Goal: Task Accomplishment & Management: Manage account settings

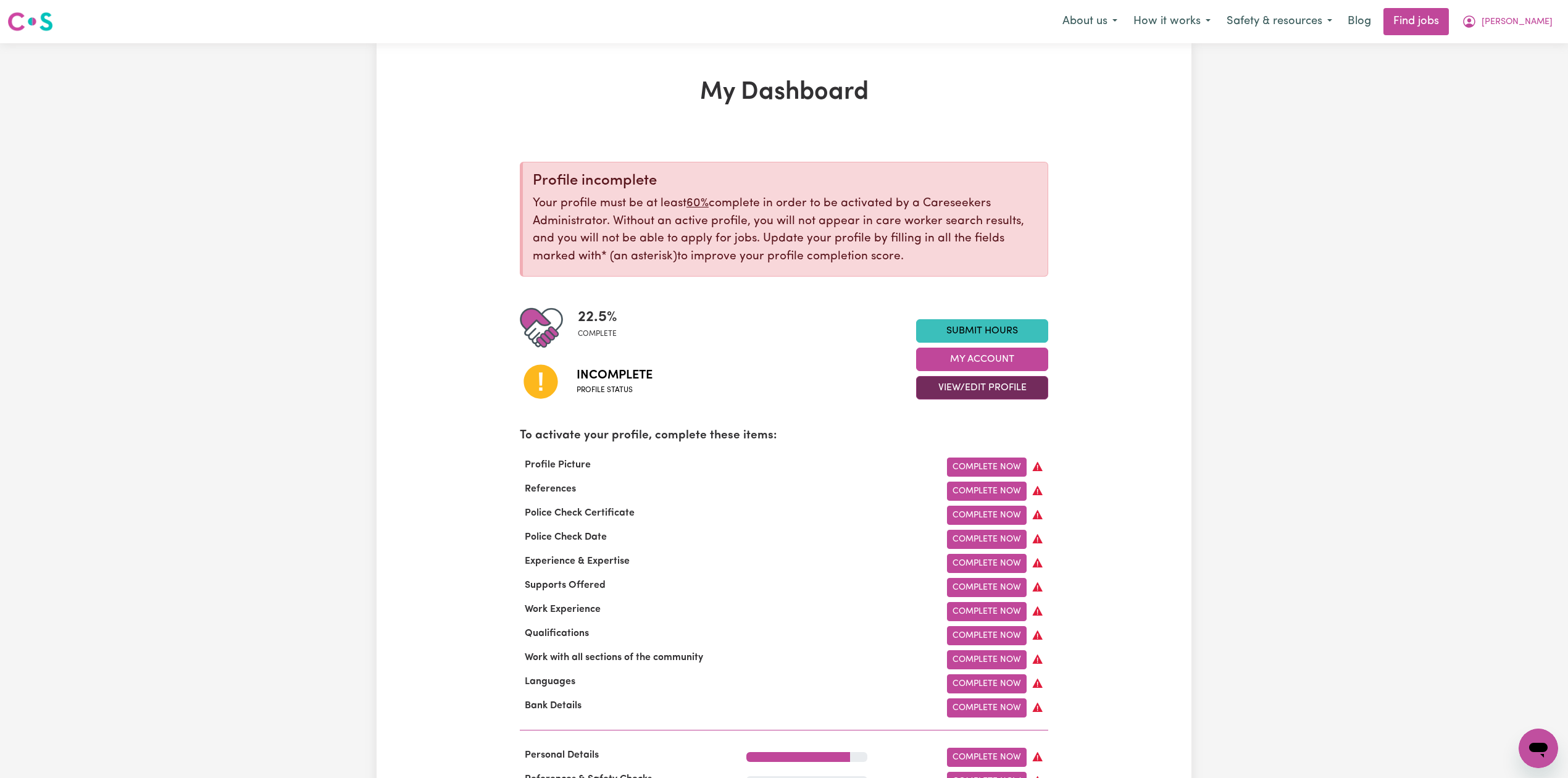
click at [997, 386] on button "View/Edit Profile" at bounding box center [981, 388] width 132 height 24
click at [956, 450] on link "Edit Profile" at bounding box center [974, 444] width 116 height 24
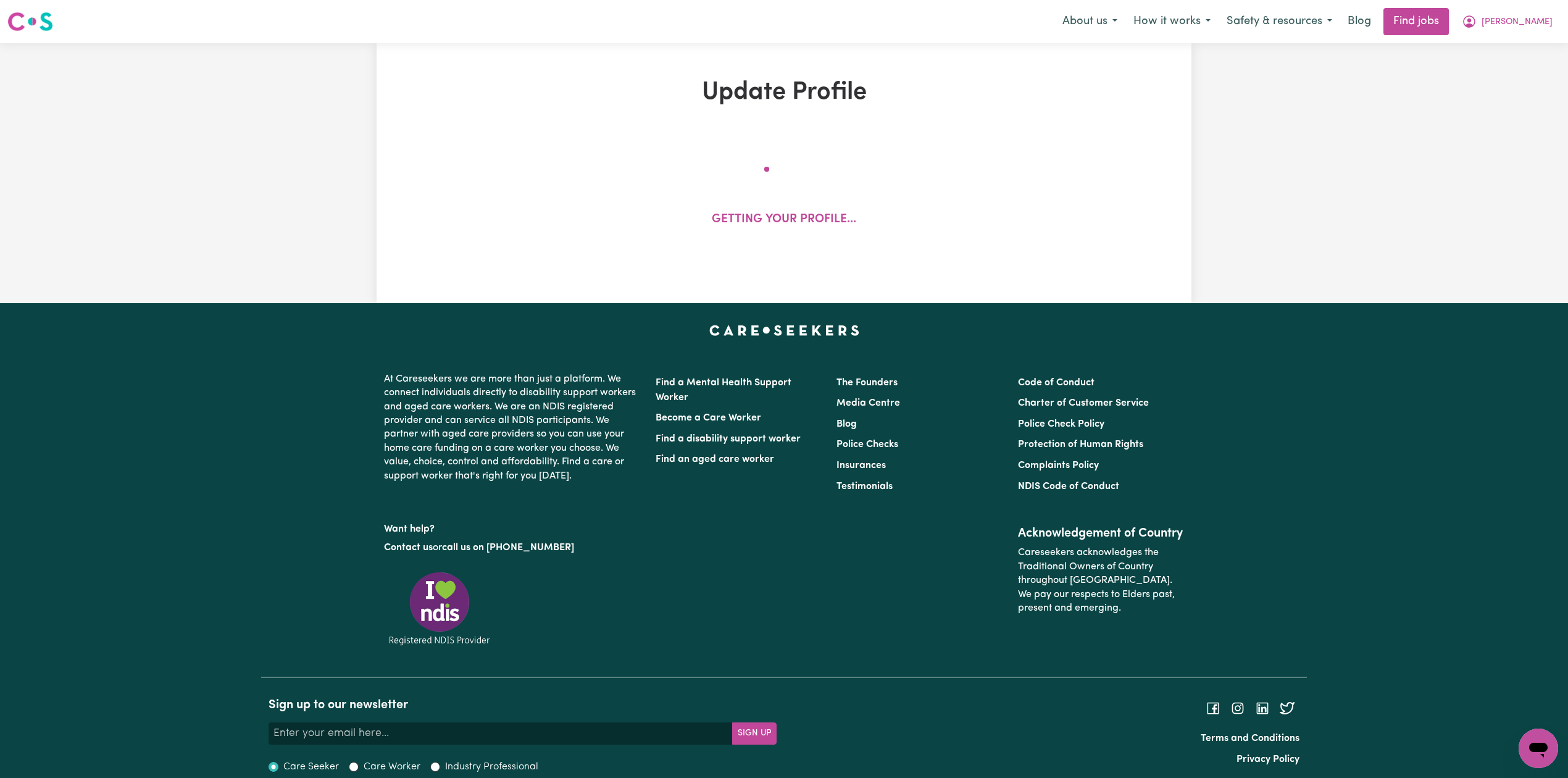
select select "[DEMOGRAPHIC_DATA]"
select select "[DEMOGRAPHIC_DATA] Citizen"
select select "Studying a healthcare related degree or qualification"
select select "39"
select select "56"
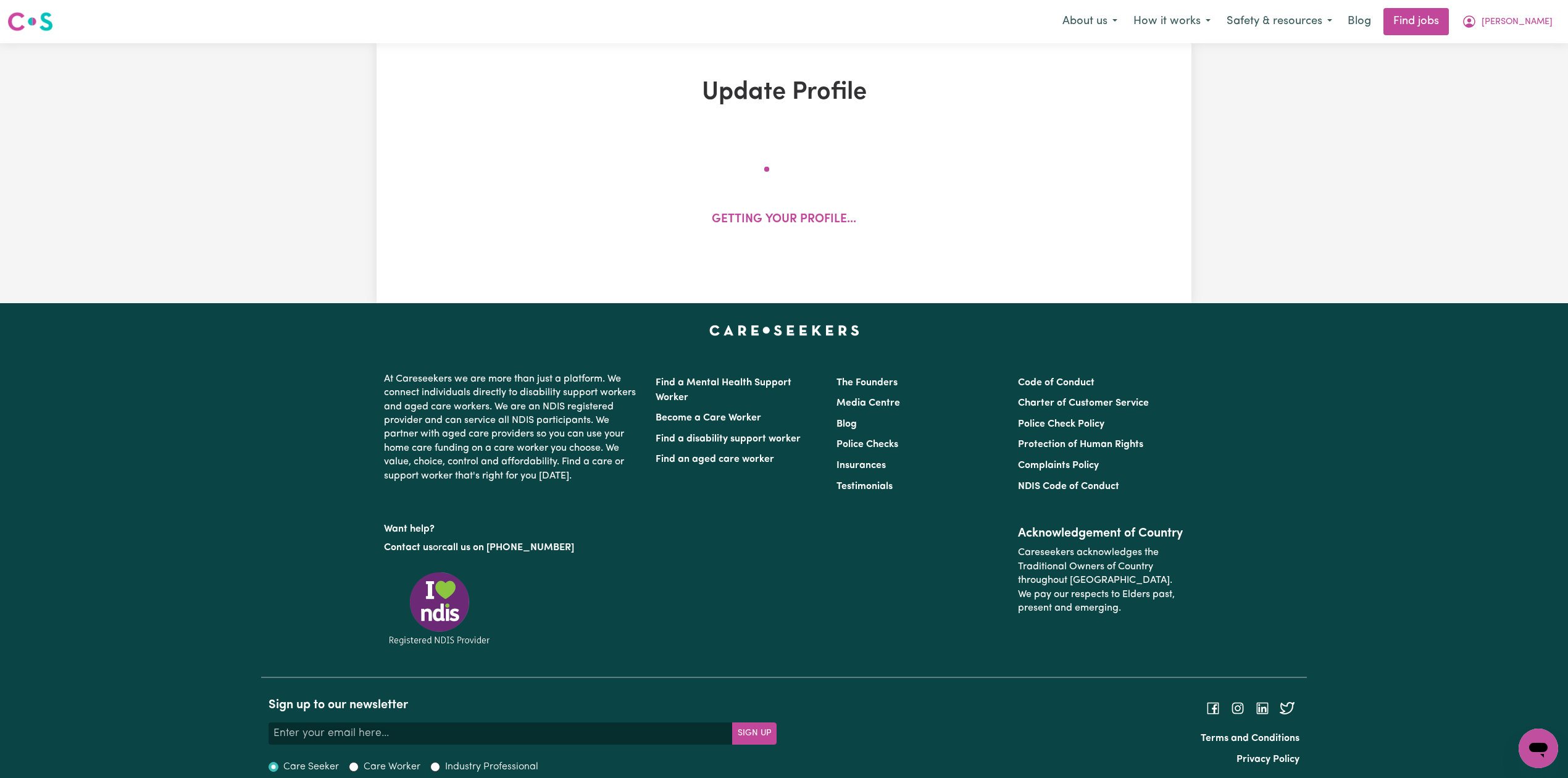
select select "55"
select select "56"
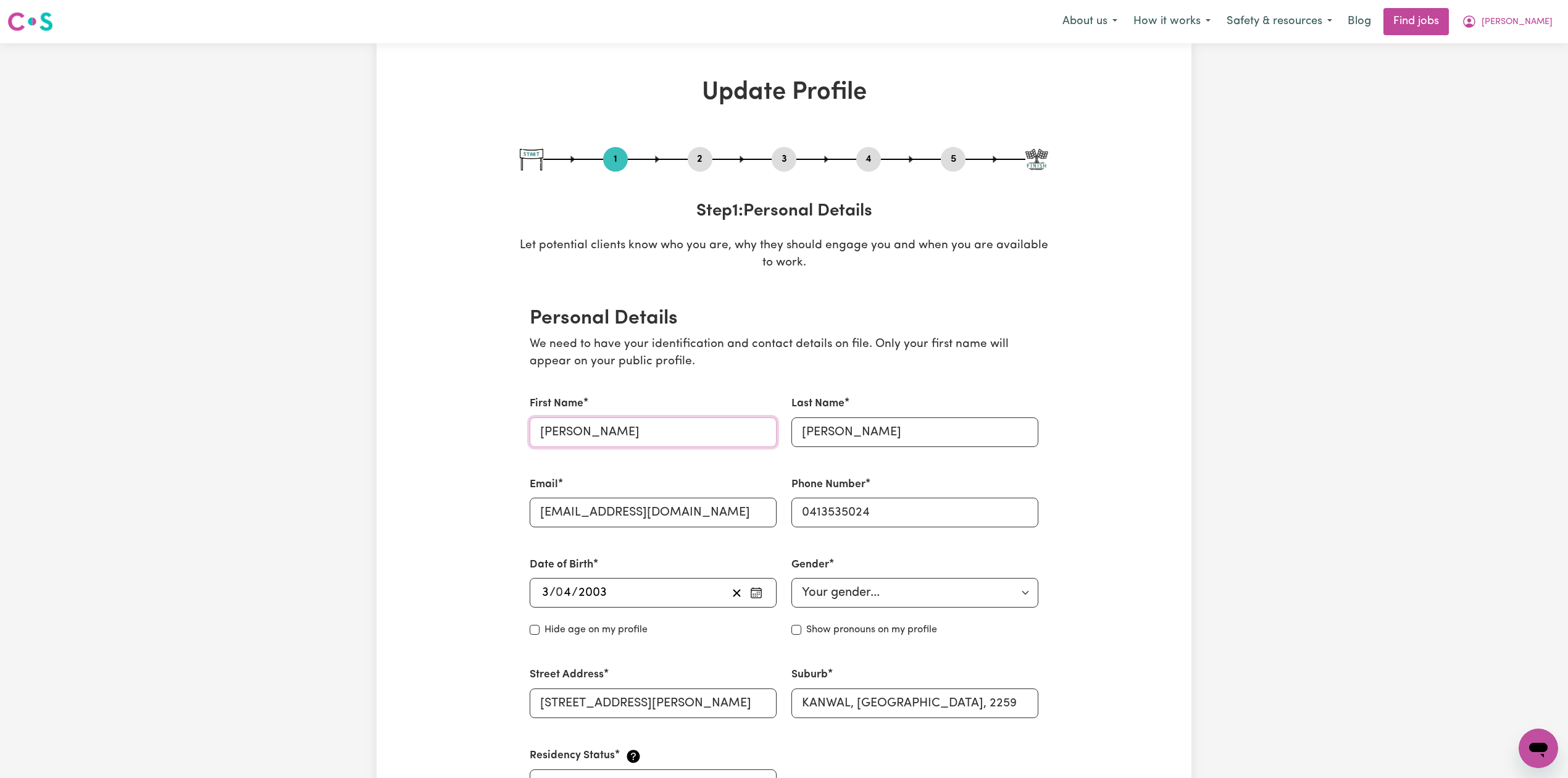
drag, startPoint x: 550, startPoint y: 427, endPoint x: 488, endPoint y: 427, distance: 62.0
type input "[PERSON_NAME]"
drag, startPoint x: 812, startPoint y: 430, endPoint x: 757, endPoint y: 430, distance: 55.0
click at [757, 430] on div "First Name Maria Last Name diaz Email mariaadiaz2003@gmail.com Phone Number 041…" at bounding box center [784, 598] width 523 height 433
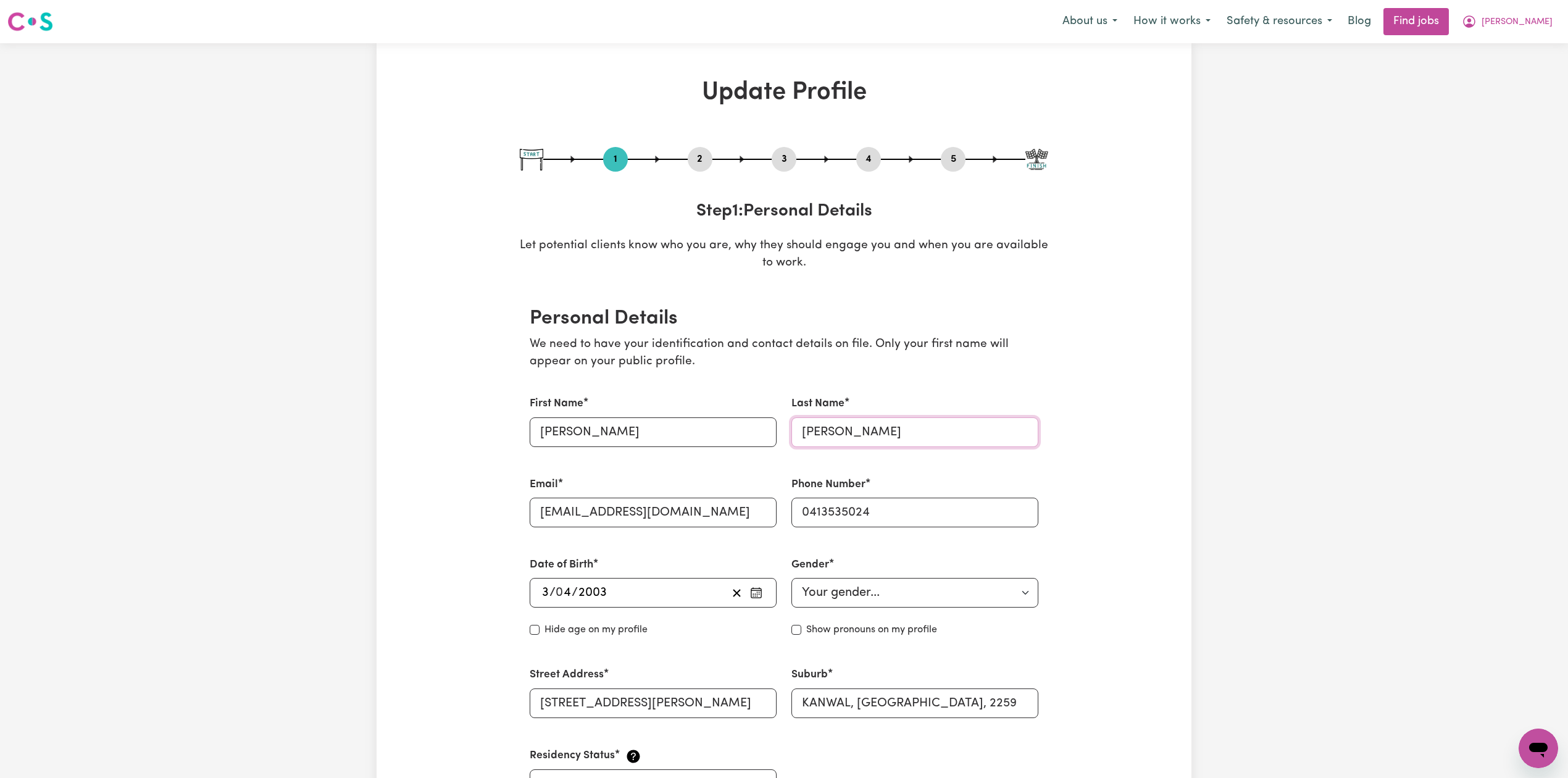
click at [862, 443] on input "diaz" at bounding box center [915, 432] width 247 height 29
drag, startPoint x: 807, startPoint y: 430, endPoint x: 769, endPoint y: 430, distance: 38.0
click at [769, 430] on div "First Name Maria Last Name diaz Email mariaadiaz2003@gmail.com Phone Number 041…" at bounding box center [784, 598] width 523 height 433
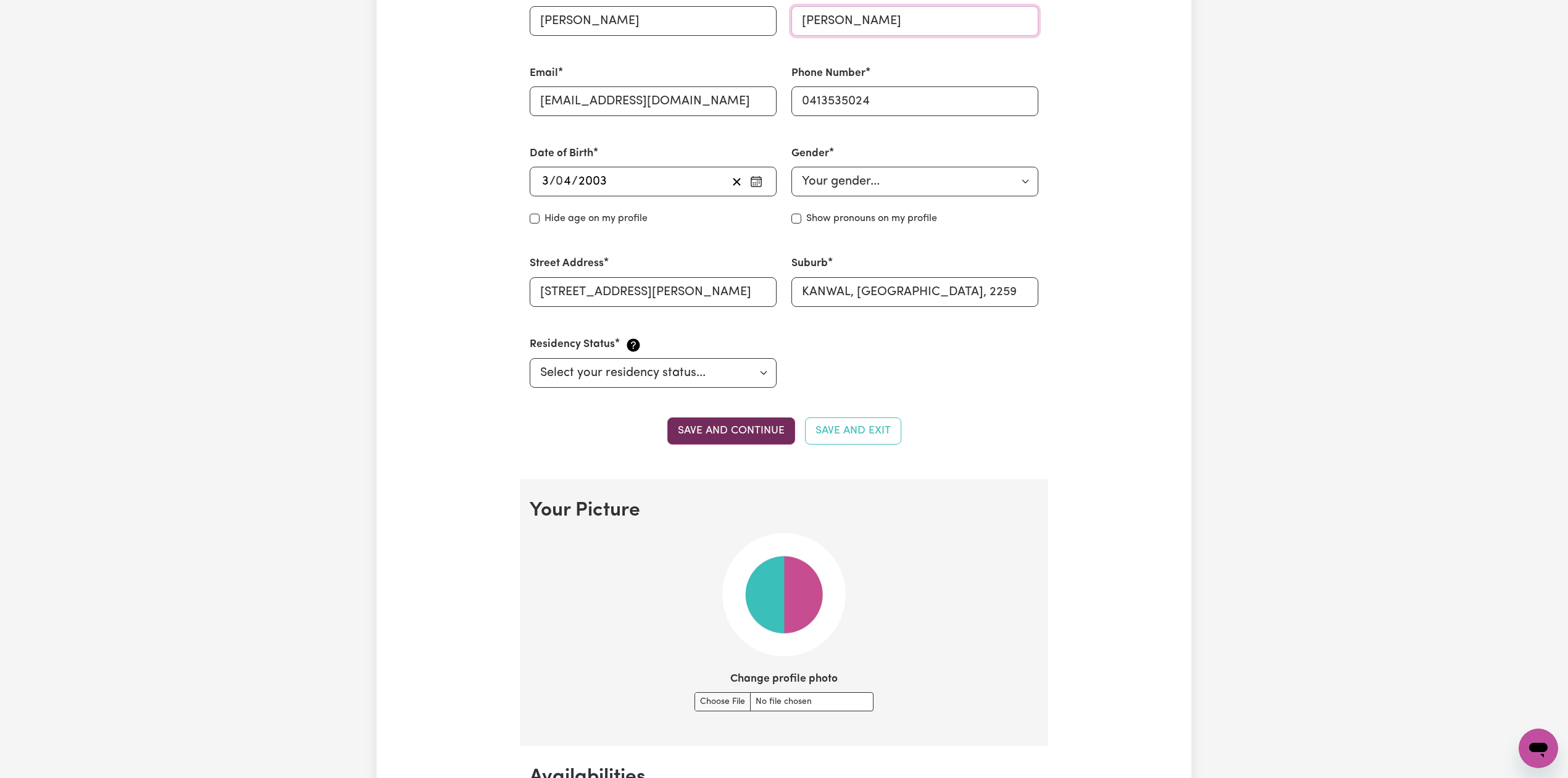
type input "[PERSON_NAME]"
click at [759, 432] on button "Save and continue" at bounding box center [731, 431] width 127 height 27
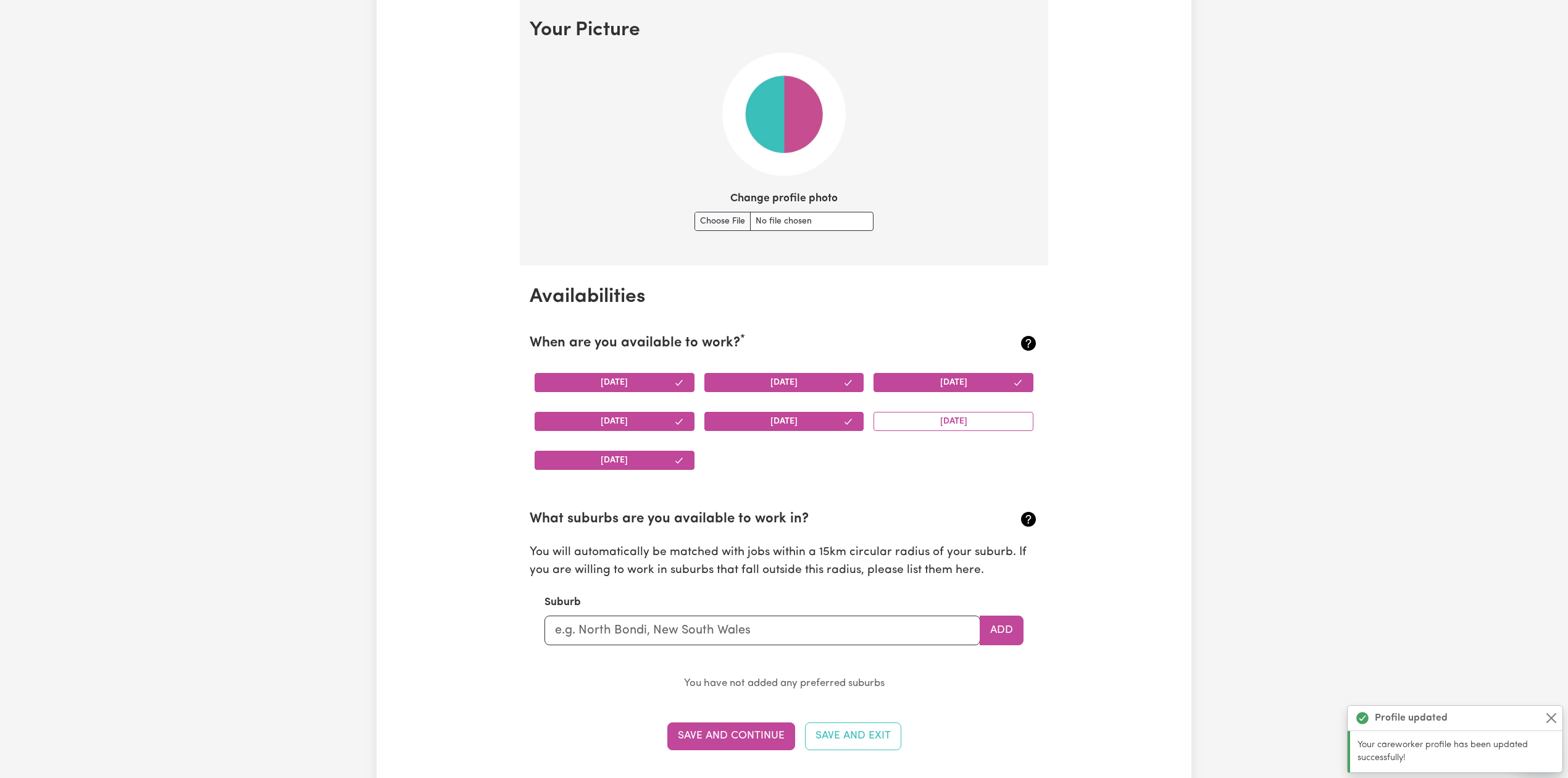
scroll to position [893, 0]
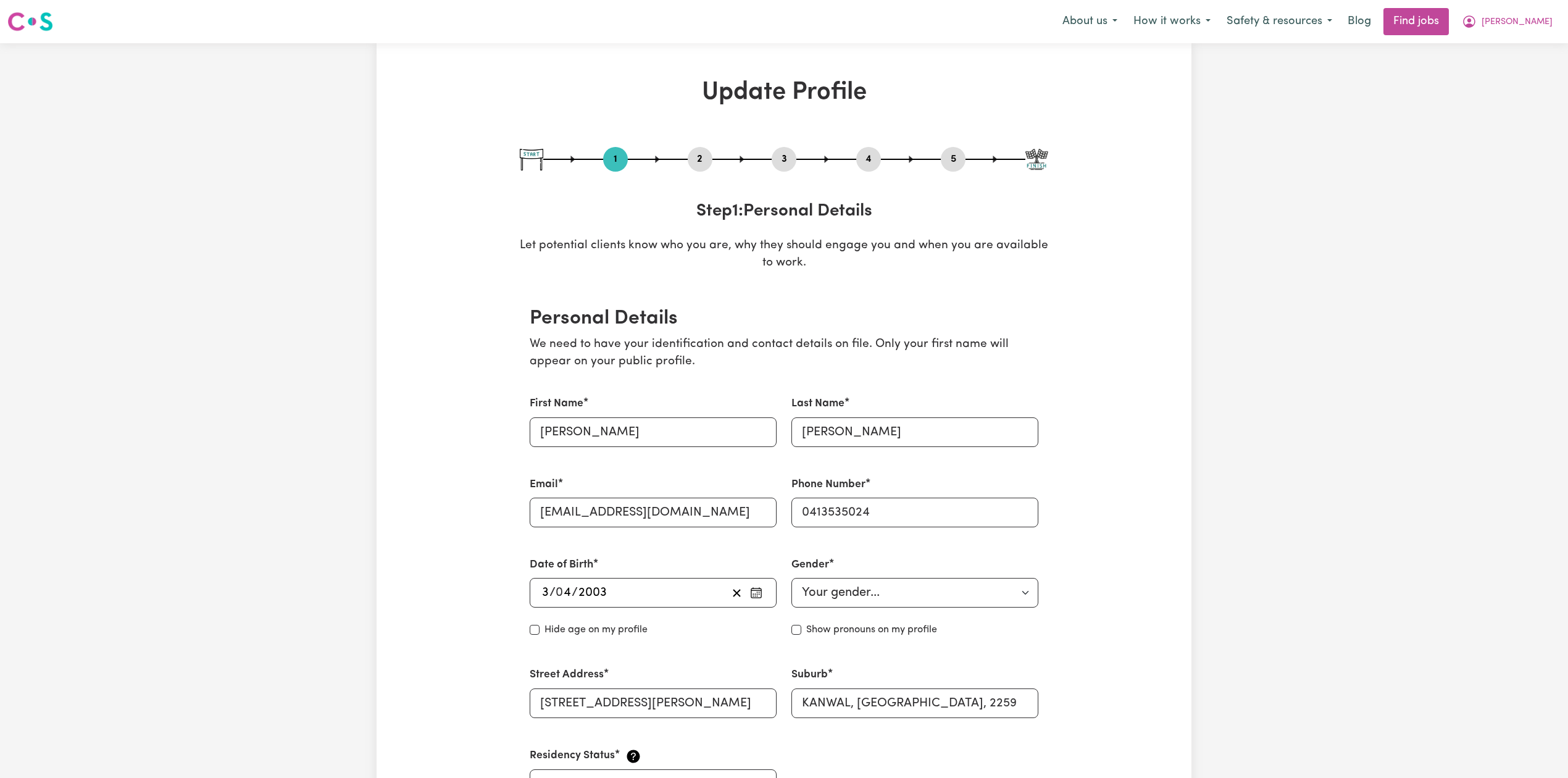
select select "[DEMOGRAPHIC_DATA]"
select select "[DEMOGRAPHIC_DATA] Citizen"
select select "Studying a healthcare related degree or qualification"
select select "39"
select select "56"
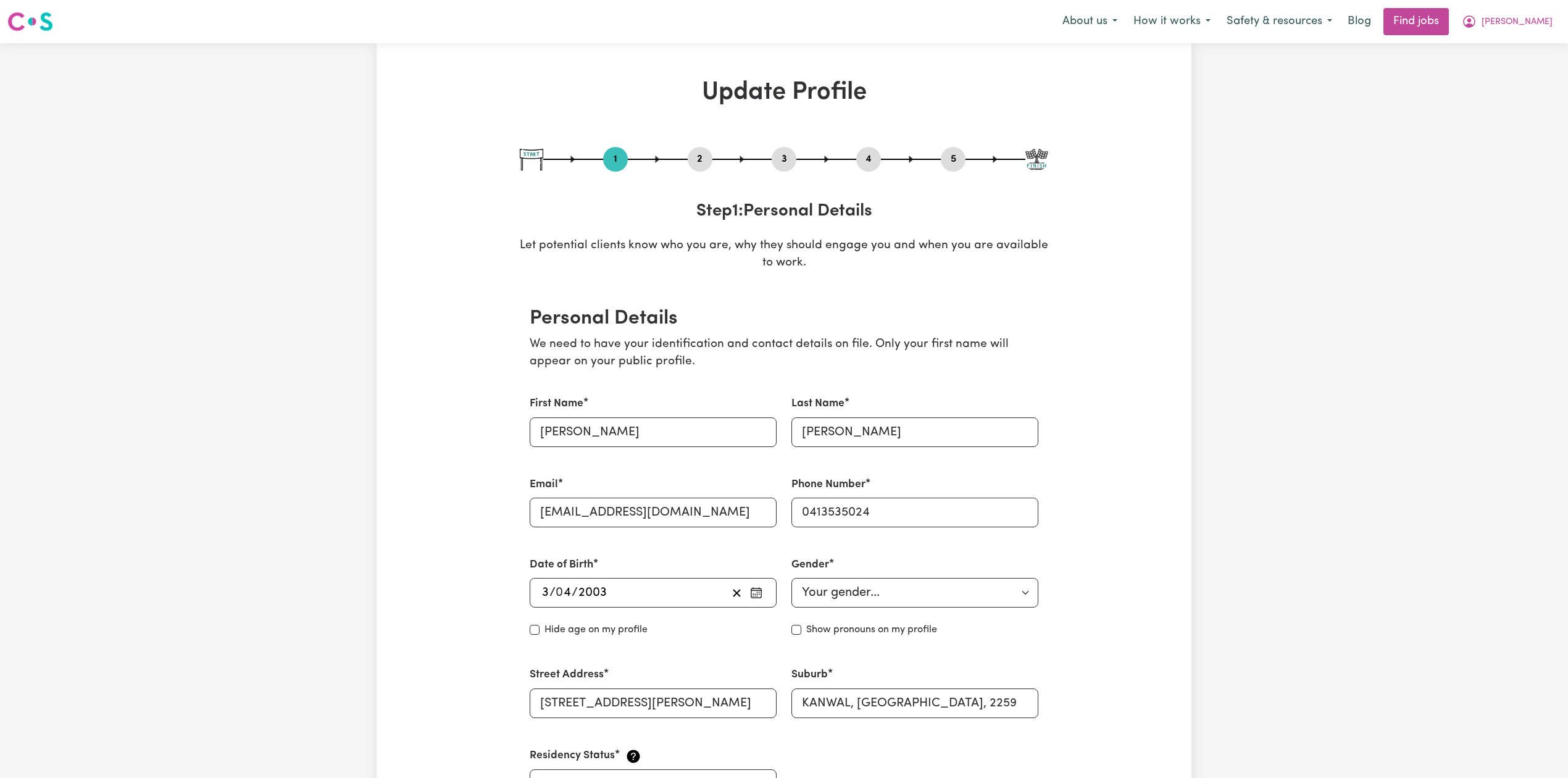
select select "55"
select select "56"
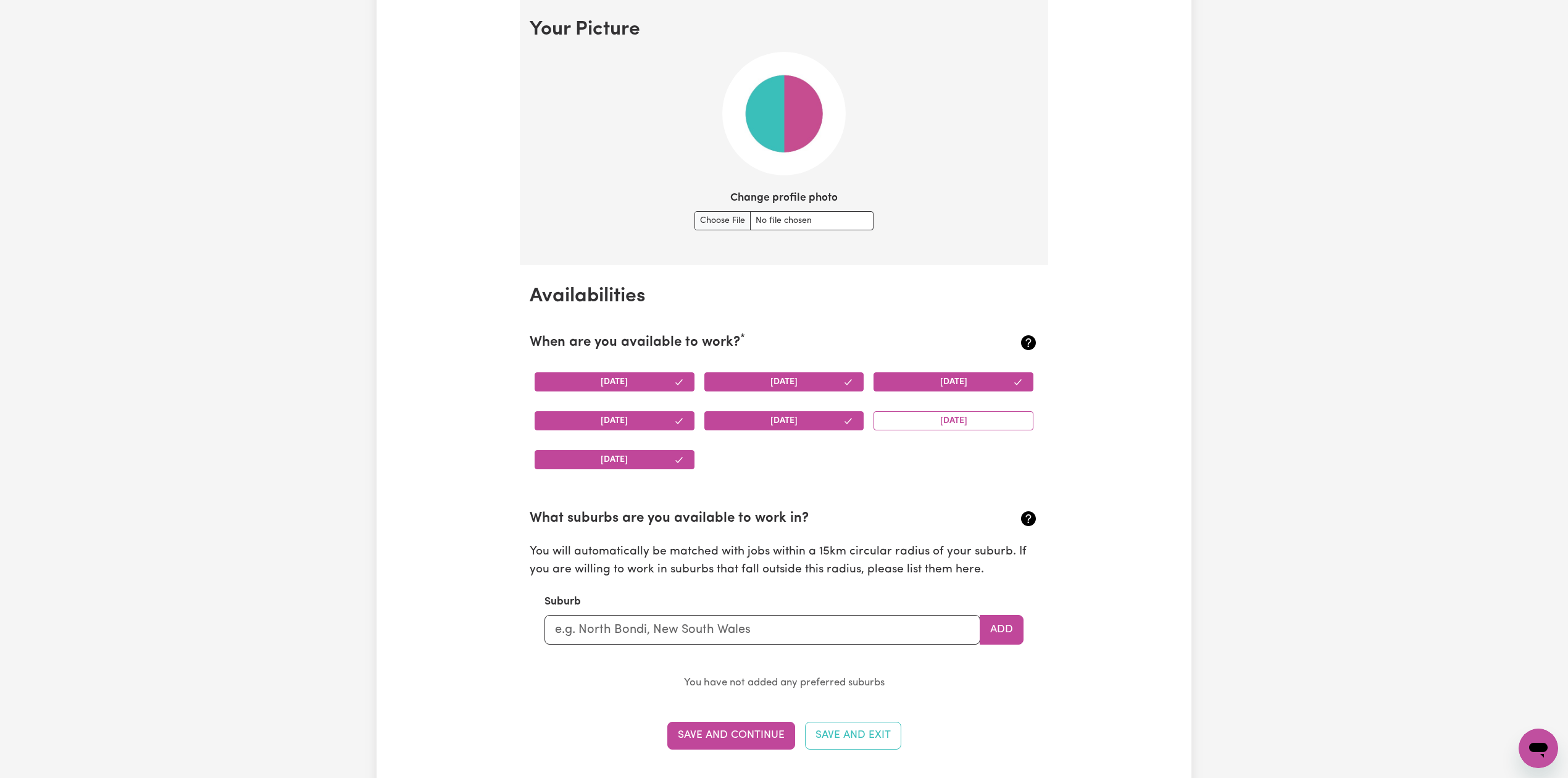
drag, startPoint x: 1326, startPoint y: 615, endPoint x: 1366, endPoint y: 537, distance: 87.7
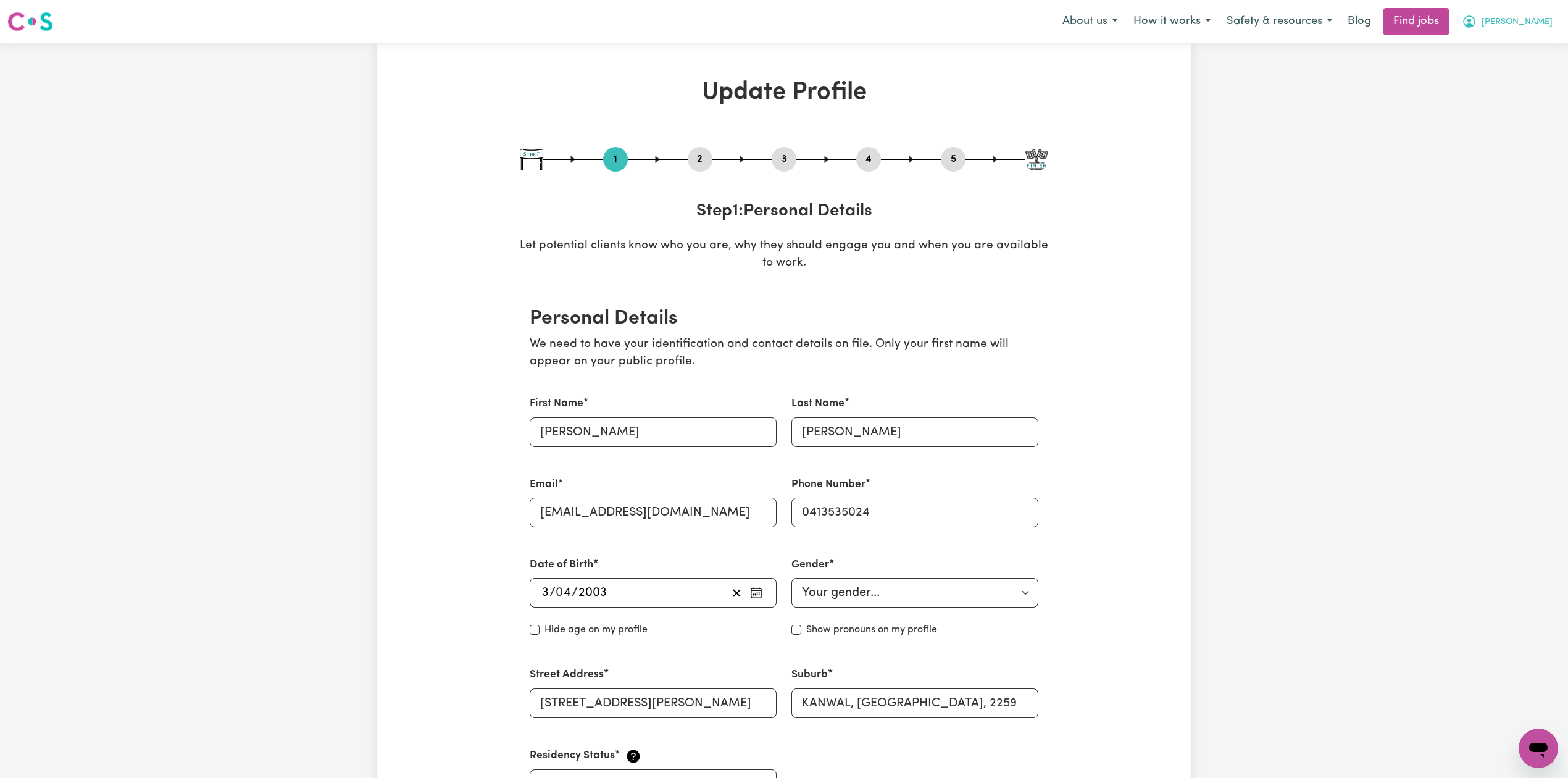
click at [1523, 19] on button "[PERSON_NAME]" at bounding box center [1506, 22] width 107 height 25
click at [1508, 99] on link "Logout" at bounding box center [1511, 94] width 98 height 24
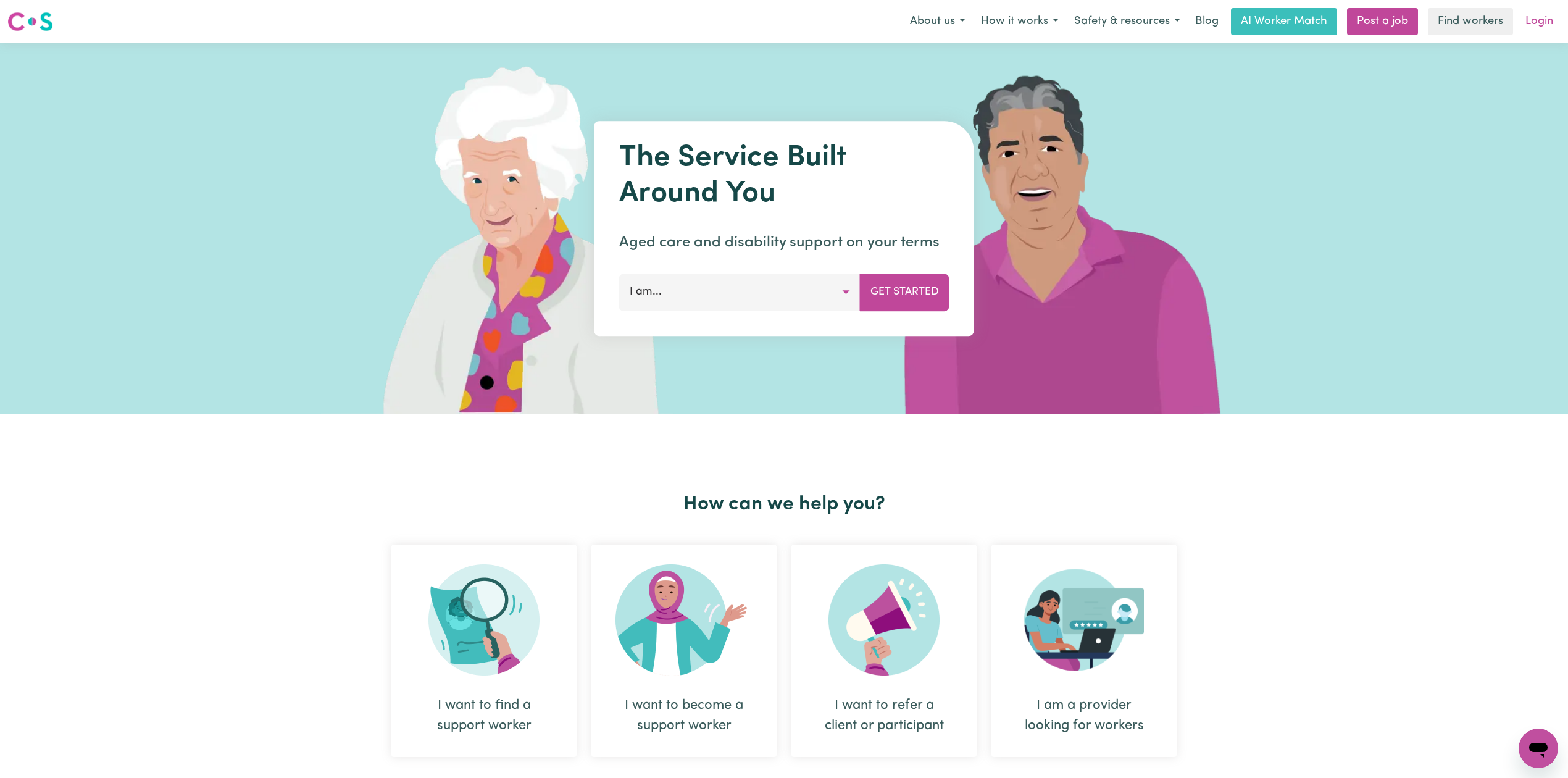
click at [1528, 13] on link "Login" at bounding box center [1539, 22] width 42 height 27
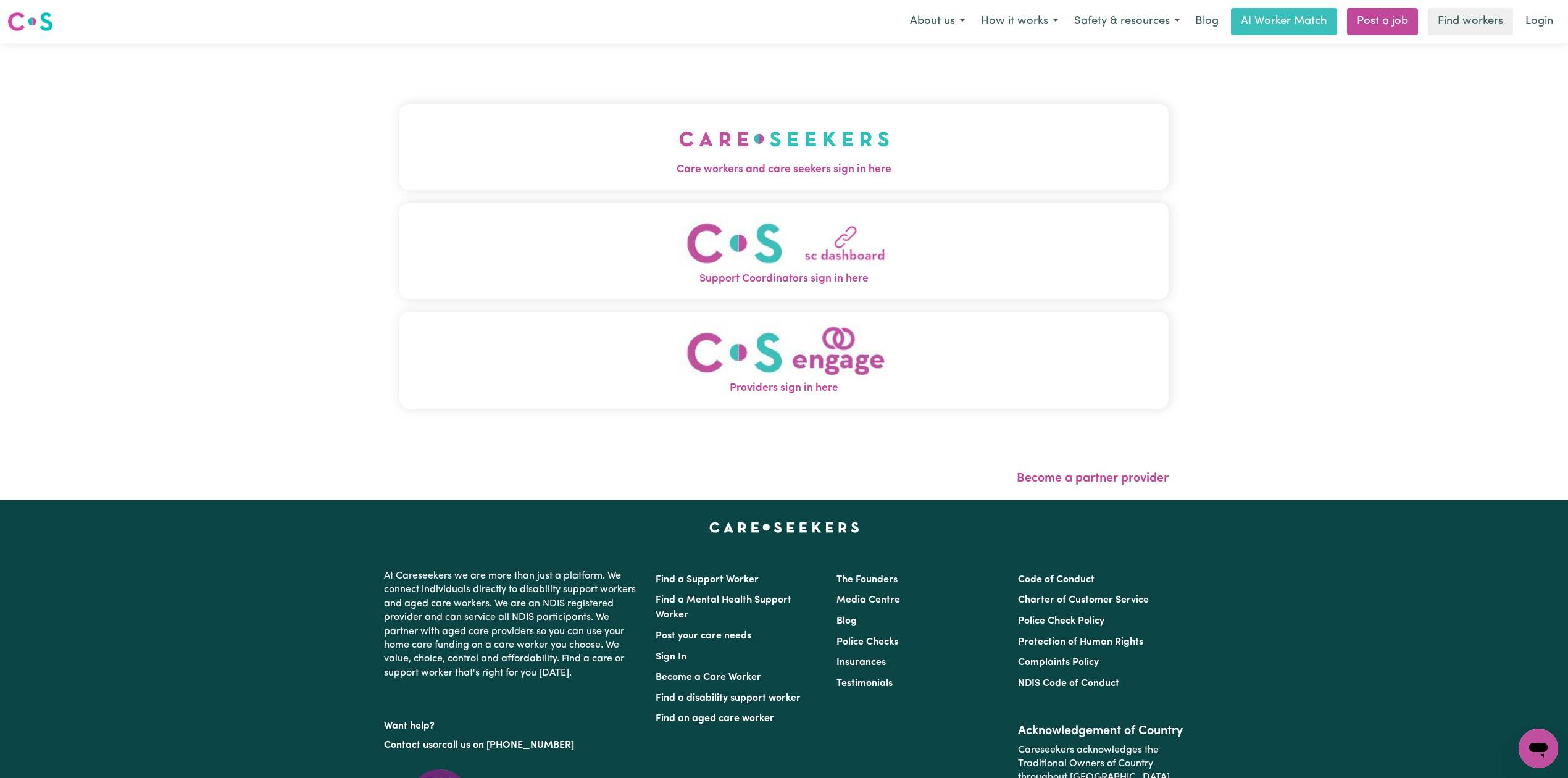
click at [633, 168] on span "Care workers and care seekers sign in here" at bounding box center [784, 170] width 769 height 16
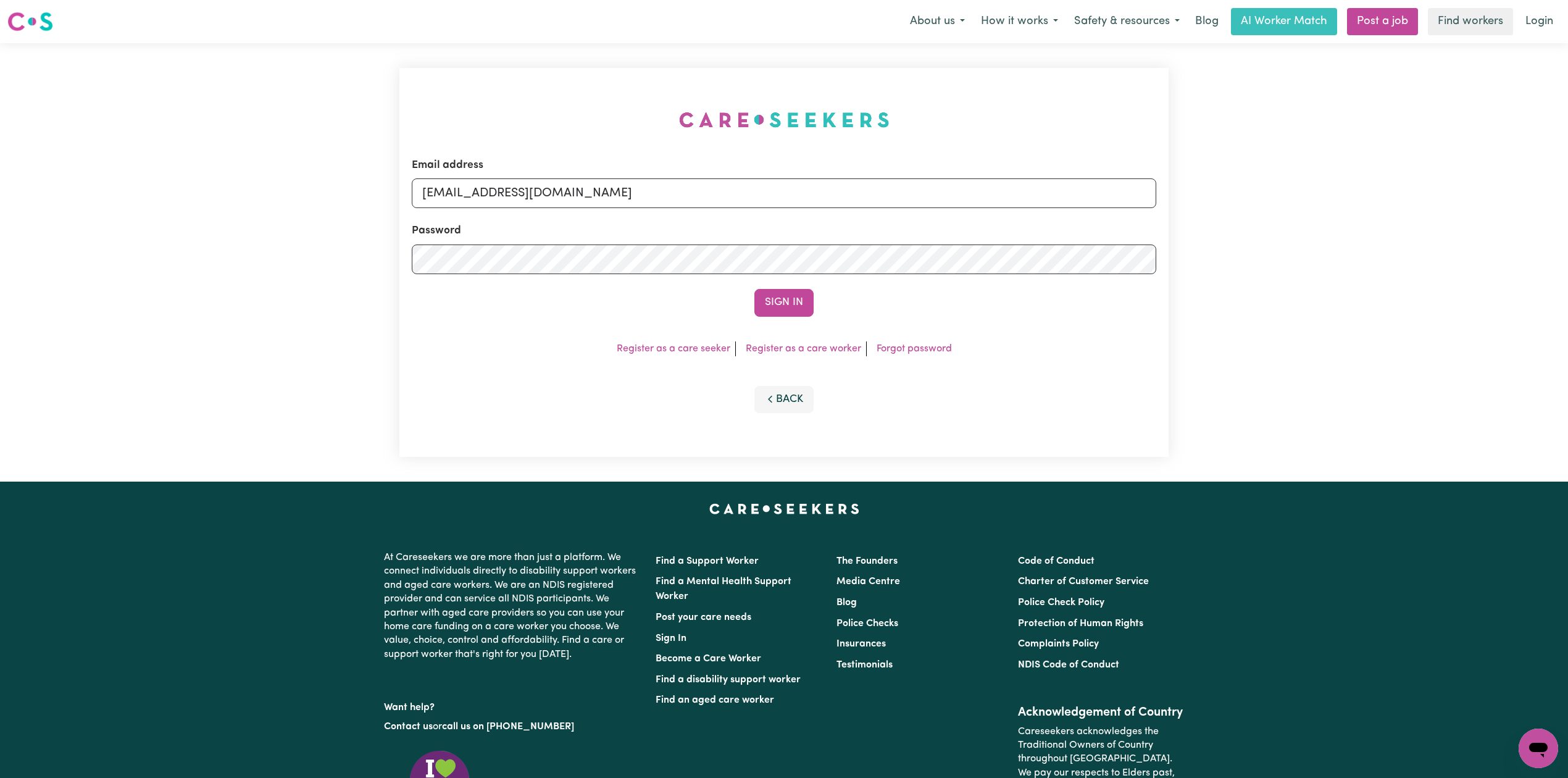
click at [539, 211] on form "Email address [EMAIL_ADDRESS][DOMAIN_NAME] Password Sign In" at bounding box center [784, 237] width 744 height 160
click at [522, 198] on input "[EMAIL_ADDRESS][DOMAIN_NAME]" at bounding box center [784, 193] width 744 height 29
drag, startPoint x: 485, startPoint y: 193, endPoint x: 885, endPoint y: 194, distance: 400.0
click at [887, 193] on input "Superuser~[EMAIL_ADDRESS][DOMAIN_NAME]" at bounding box center [784, 193] width 744 height 29
type input "Superuser~[EMAIL_ADDRESS][DOMAIN_NAME]"
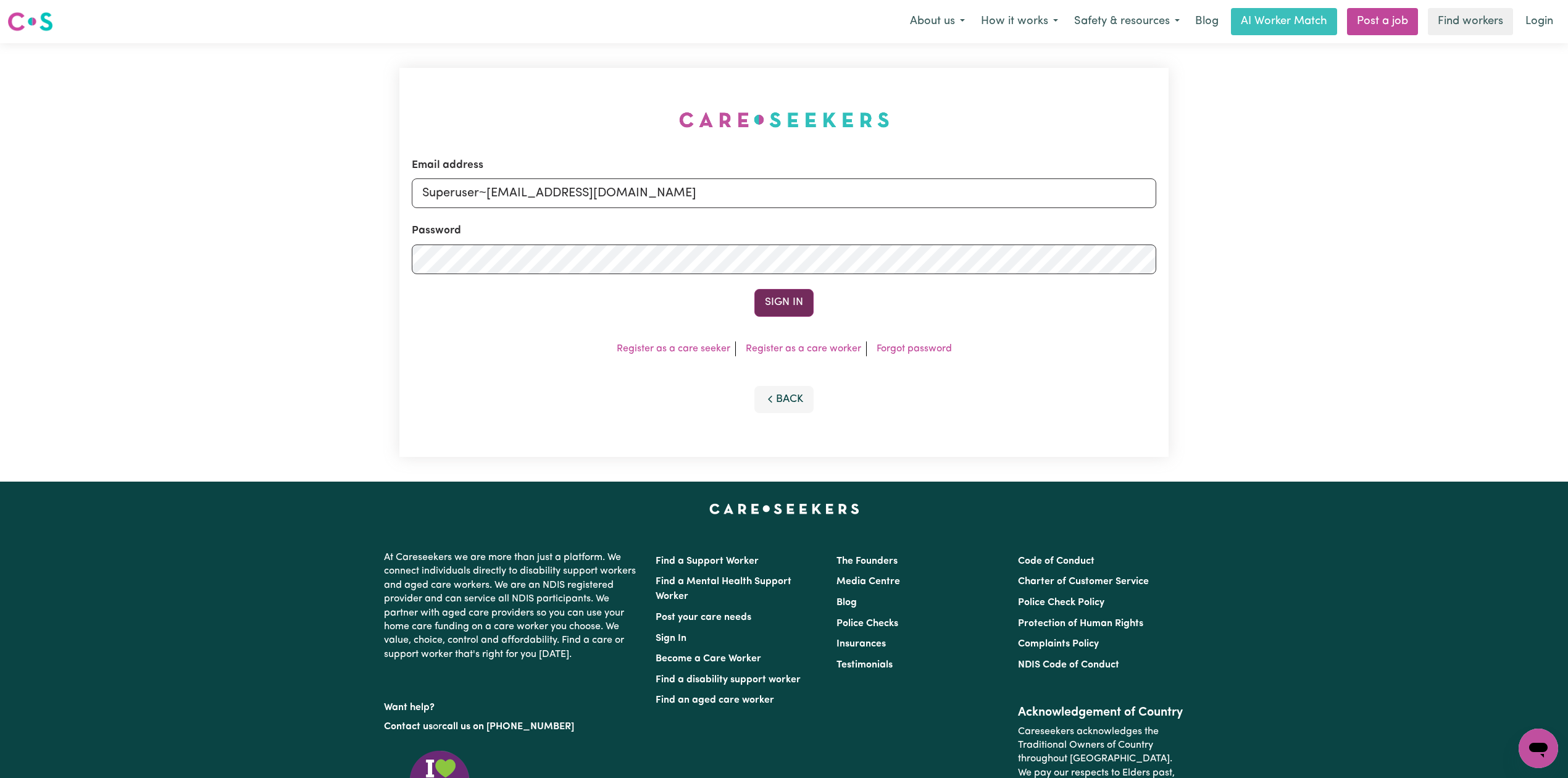
click at [788, 315] on button "Sign In" at bounding box center [784, 303] width 60 height 27
